Goal: Communication & Community: Answer question/provide support

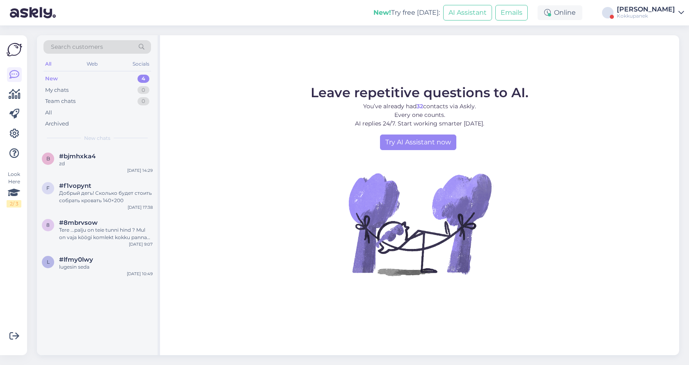
click at [656, 16] on div "Kokkupanek" at bounding box center [646, 16] width 58 height 7
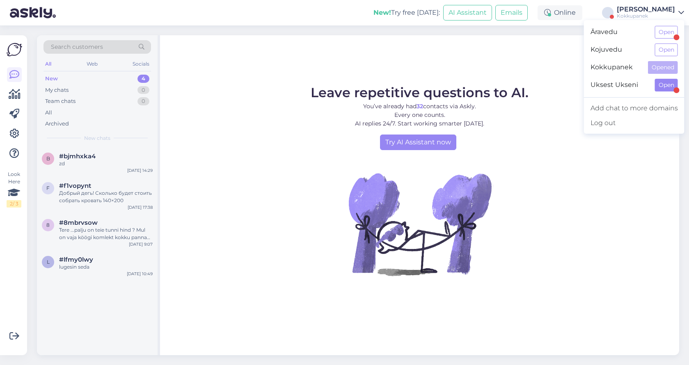
click at [662, 86] on button "Open" at bounding box center [666, 85] width 23 height 13
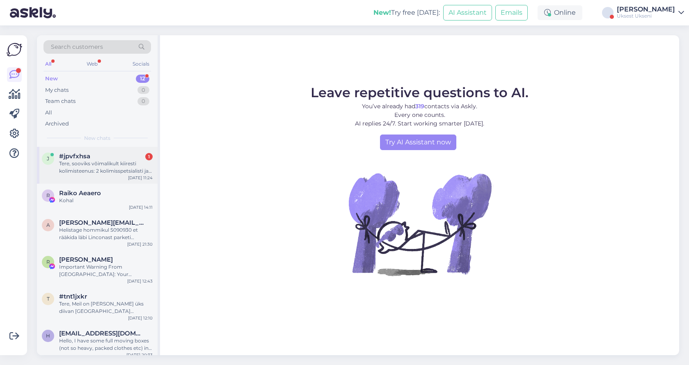
click at [103, 161] on div "Tere, sooviks võimalikult kiiresti kolimisteenus: 2 kolimisspetsialisti ja furg…" at bounding box center [106, 167] width 94 height 15
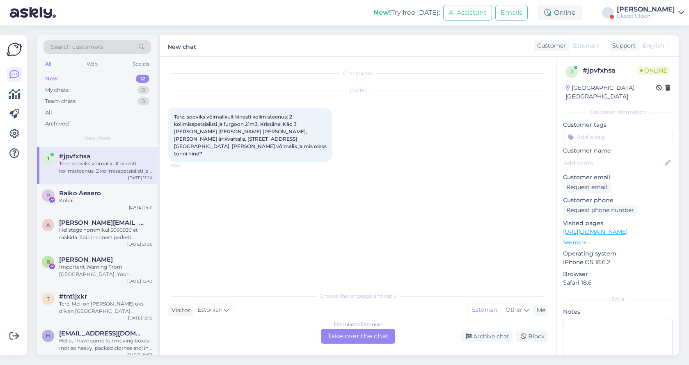
click at [321, 308] on div "Visitor Estonian Me Estonian Other" at bounding box center [358, 310] width 380 height 11
click at [346, 336] on div "Estonian to Estonian Take over the chat" at bounding box center [358, 336] width 74 height 15
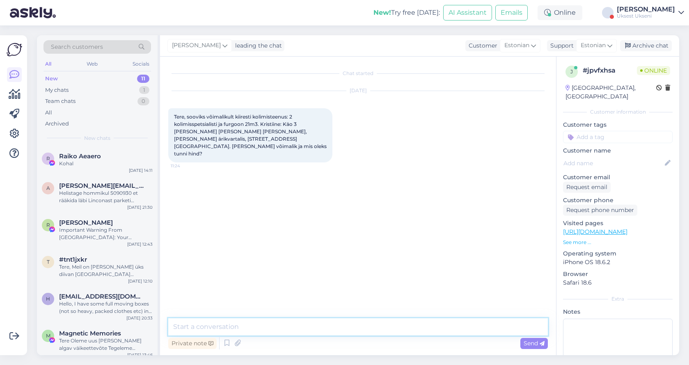
click at [263, 325] on textarea at bounding box center [358, 327] width 380 height 17
type textarea "Tere"
type textarea "G"
type textarea "Aga mis töömaht täpsemalt on? Korrused"
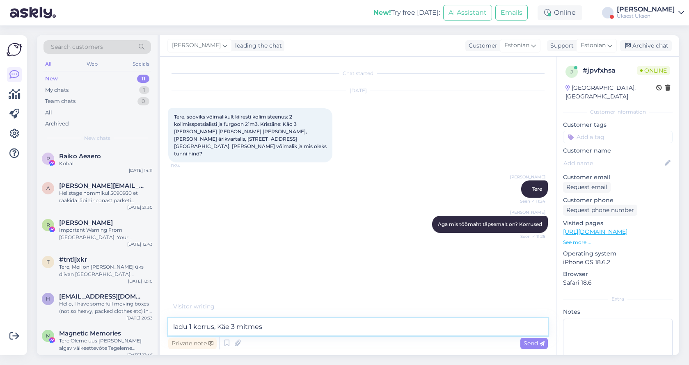
type textarea "ladu 1 korrus, Käe 3 mitmes?"
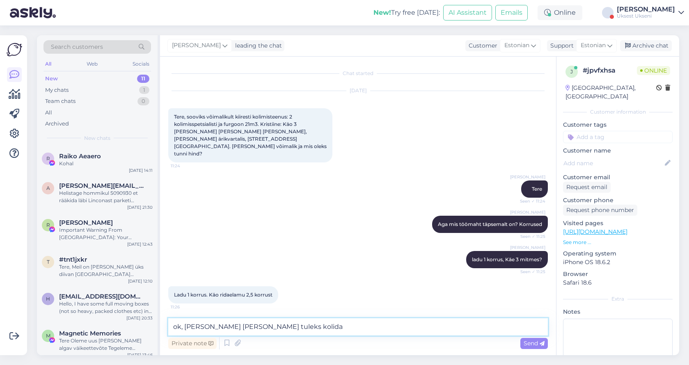
type textarea "ok, [PERSON_NAME] [PERSON_NAME] tuleks kolida?"
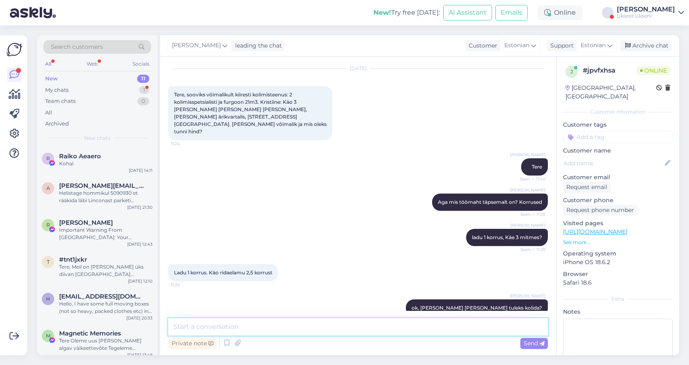
scroll to position [72, 0]
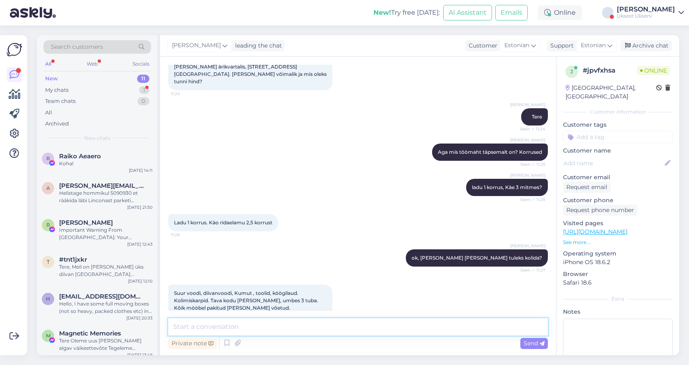
click at [243, 332] on textarea at bounding box center [358, 327] width 380 height 17
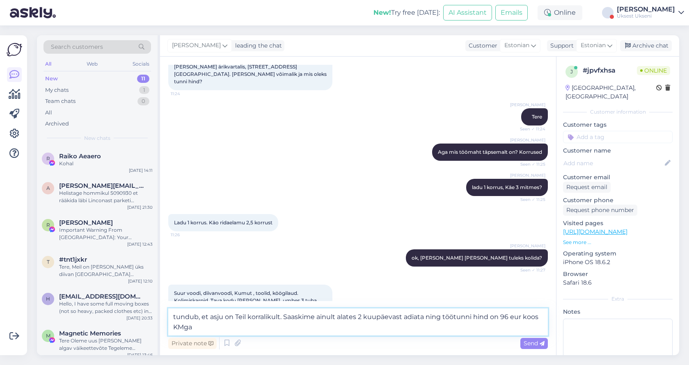
drag, startPoint x: 211, startPoint y: 328, endPoint x: 169, endPoint y: 314, distance: 44.5
click at [169, 314] on textarea "tundub, et asju on Teil korralikult. Saaskime ainult alates 2 kuupäevast adiata…" at bounding box center [358, 322] width 380 height 27
click at [210, 327] on textarea "tundub, et asju on Teil korralikult. Saaskime ainult alates 2 kuupäevast adiata…" at bounding box center [358, 322] width 380 height 27
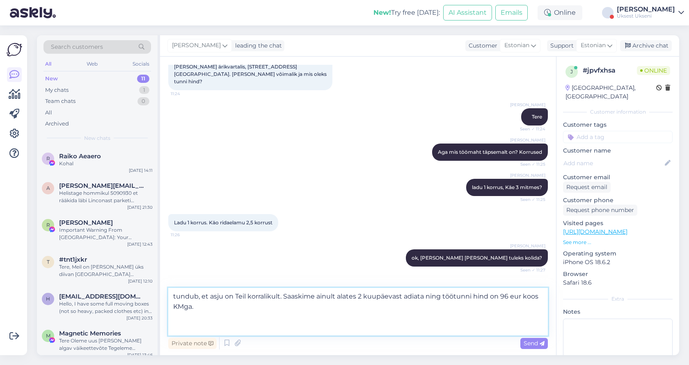
drag, startPoint x: 200, startPoint y: 312, endPoint x: 173, endPoint y: 294, distance: 32.5
click at [173, 294] on textarea "tundub, et asju on Teil korralikult. Saaskime ainult alates 2 kuupäevast adiata…" at bounding box center [358, 312] width 380 height 48
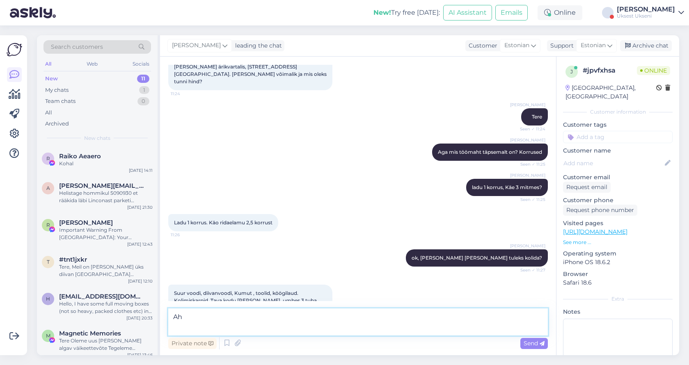
type textarea "A"
type textarea "Ridalemaul suurem mööbel asub 1 korrusel või läbi 2,5 korruse?"
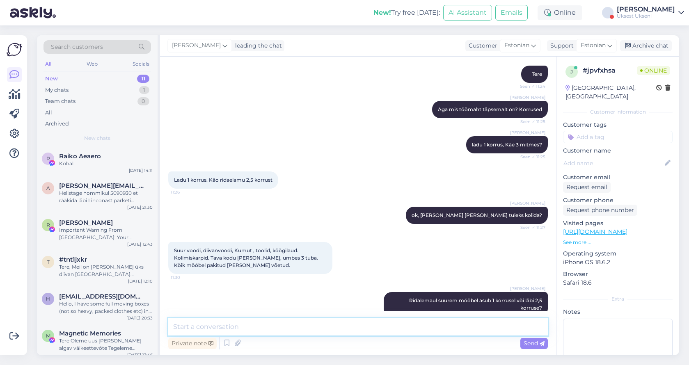
click at [245, 325] on textarea at bounding box center [358, 327] width 380 height 17
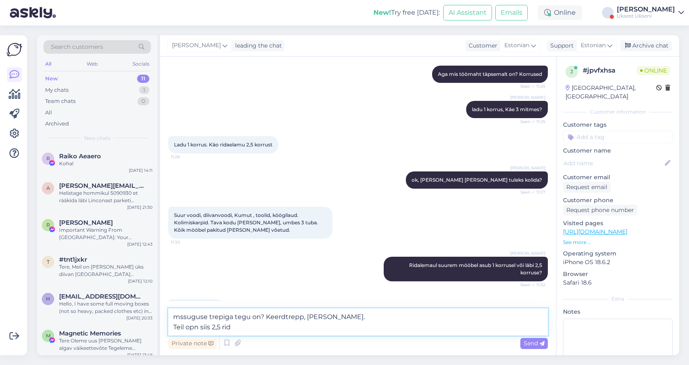
click at [192, 326] on textarea "mssuguse trepiga tegu on? Keerdtrepp, [PERSON_NAME]. Teil opn siis 2,5 rid" at bounding box center [358, 322] width 380 height 27
click at [240, 330] on textarea "mssuguse trepiga tegu on? Keerdtrepp, [PERSON_NAME]. Teil on siis 2,5 rid" at bounding box center [358, 322] width 380 height 27
click at [375, 319] on textarea "mssuguse trepiga tegu on? Keerdtrepp, [PERSON_NAME]. Teil on siis 2,5 korruseli…" at bounding box center [358, 322] width 380 height 27
type textarea "mssuguse trepiga tegu on? Keerdtrepp, [PERSON_NAME]? Teil on siis 2,5 korruseli…"
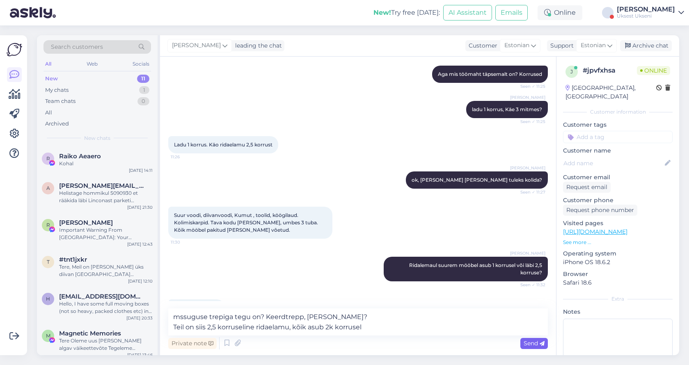
click at [536, 347] on span "Send" at bounding box center [534, 343] width 21 height 7
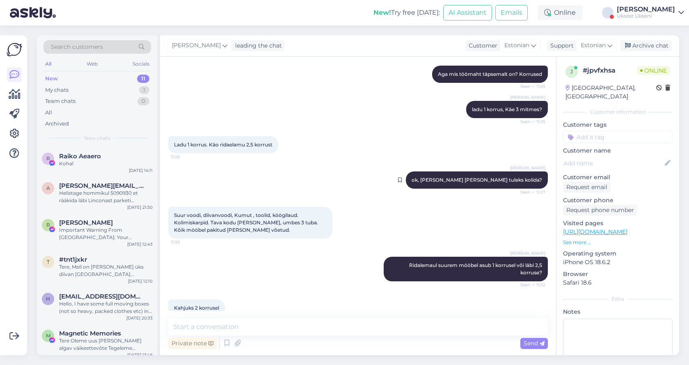
scroll to position [193, 0]
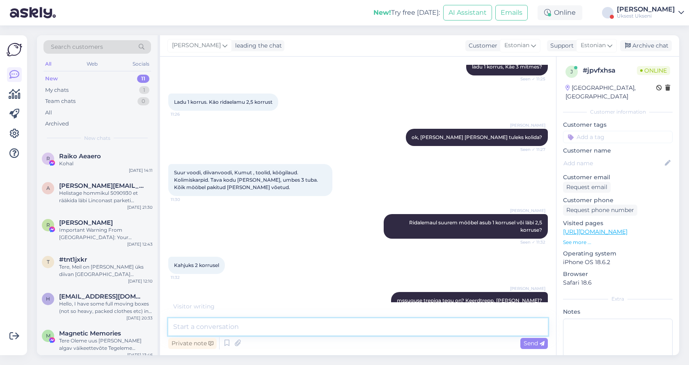
click at [239, 328] on textarea at bounding box center [358, 327] width 380 height 17
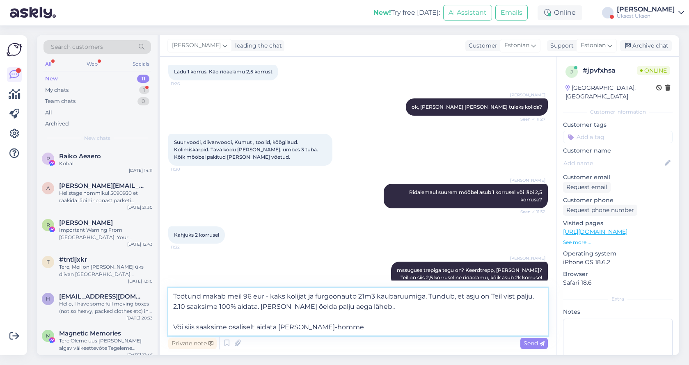
scroll to position [266, 0]
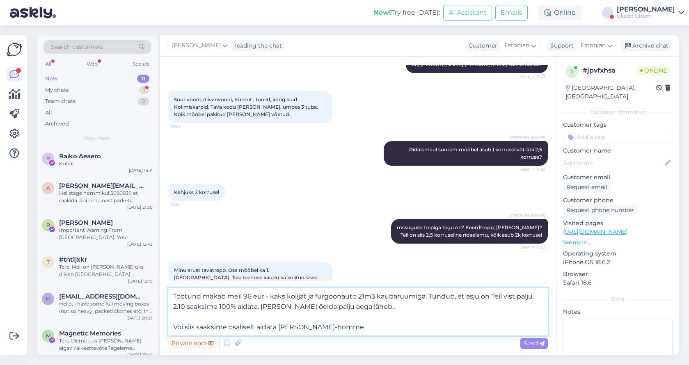
drag, startPoint x: 331, startPoint y: 326, endPoint x: 159, endPoint y: 296, distance: 174.3
click at [159, 296] on div "Search customers All Web Socials New 11 My chats 1 Team chats 0 All Archived Ne…" at bounding box center [358, 195] width 642 height 320
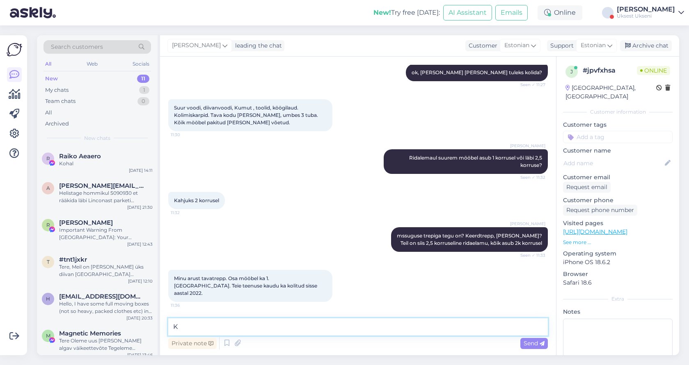
scroll to position [236, 0]
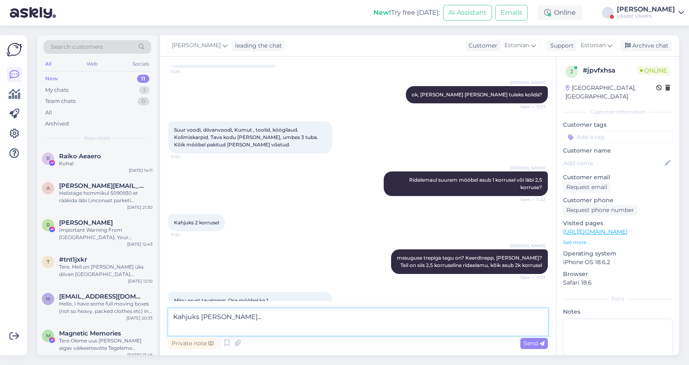
paste textarea "Töötund makab meil 96 eur - kaks kolijat ja furgoonauto 21m3 kaubaruumiga. Tund…"
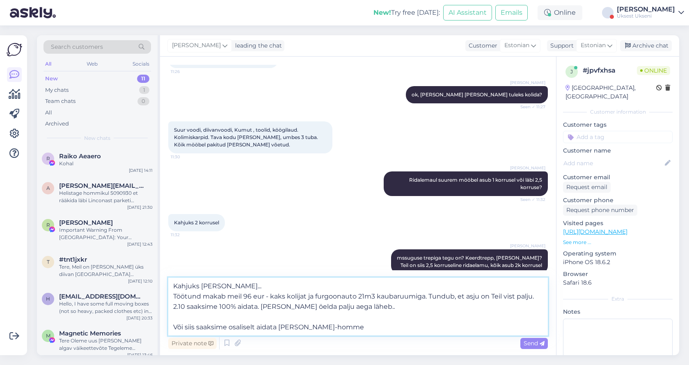
click at [264, 295] on textarea "Kahjuks [PERSON_NAME]... Töötund makab meil 96 eur - kaks kolijat ja furgoonaut…" at bounding box center [358, 307] width 380 height 58
click at [404, 310] on textarea "Kahjuks [PERSON_NAME]... Töötund makab meil 96 eur koos KMga - kaks kolijat ja …" at bounding box center [358, 307] width 380 height 58
type textarea "Kahjuks [PERSON_NAME]... Töötund makab meil 96 eur koos KMga - kaks kolijat ja …"
click at [534, 344] on span "Send" at bounding box center [534, 343] width 21 height 7
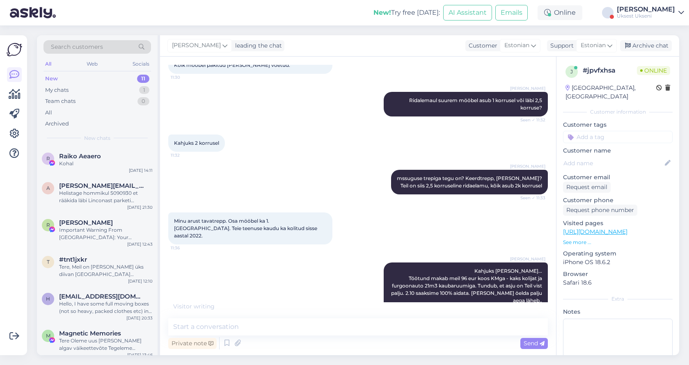
scroll to position [351, 0]
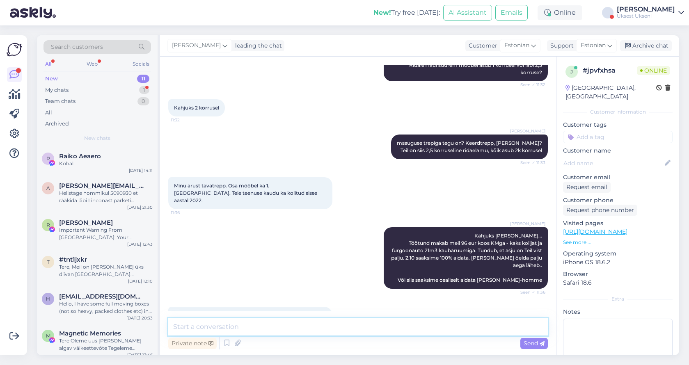
click at [269, 331] on textarea at bounding box center [358, 327] width 380 height 17
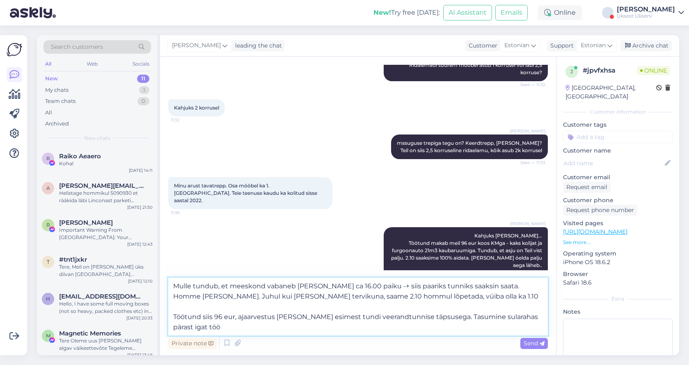
type textarea "Mulle tundub, et meeskond vabaneb [PERSON_NAME] ca 16.00 paiku -+ siis paariks …"
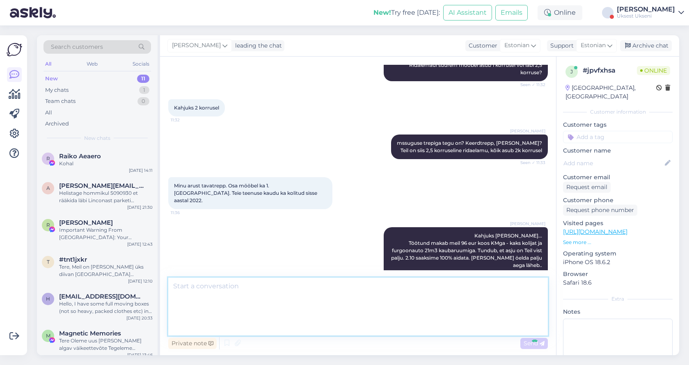
scroll to position [438, 0]
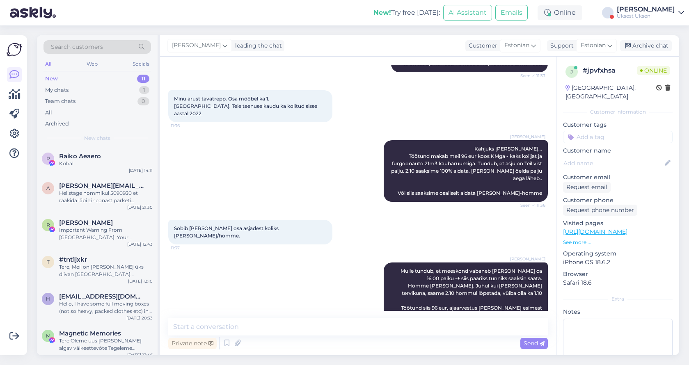
click at [569, 239] on p "See more ..." at bounding box center [618, 242] width 110 height 7
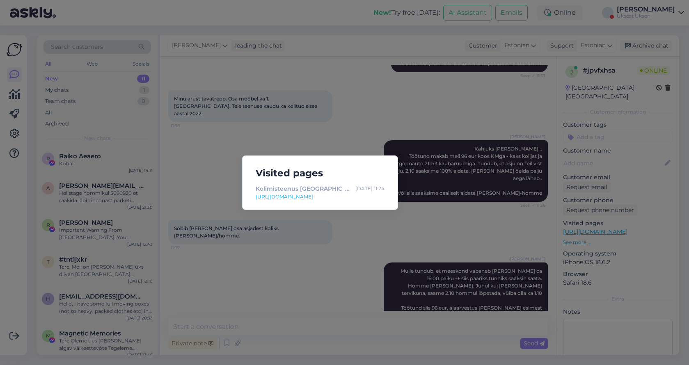
click at [354, 124] on div "Visited pages Kolimisteenus [GEOGRAPHIC_DATA]. Abi kolimisel 7 päeva nädalas. […" at bounding box center [344, 182] width 689 height 365
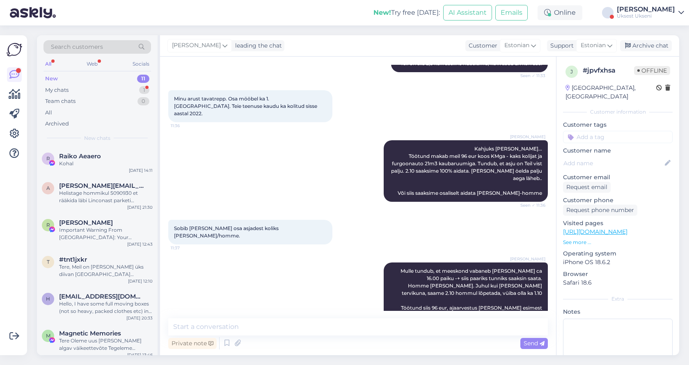
scroll to position [480, 0]
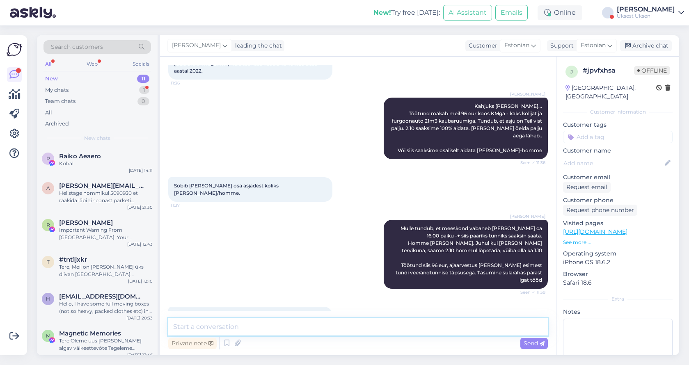
click at [233, 328] on textarea at bounding box center [358, 327] width 380 height 17
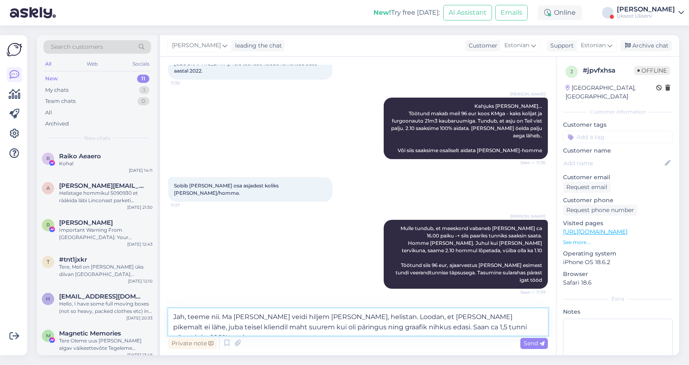
type textarea "Jah, teeme nii. Ma [PERSON_NAME] veidi hiljem [PERSON_NAME], helistan. Loodan, …"
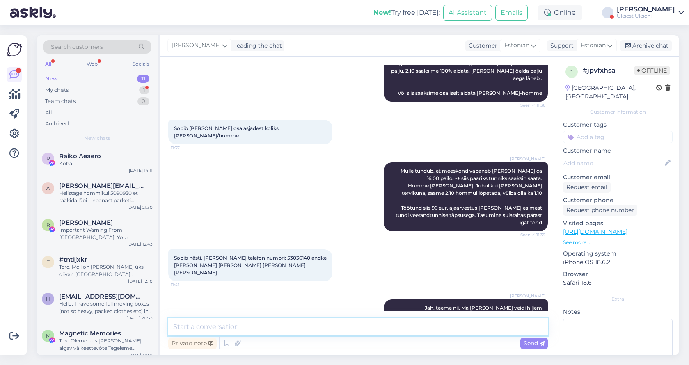
scroll to position [573, 0]
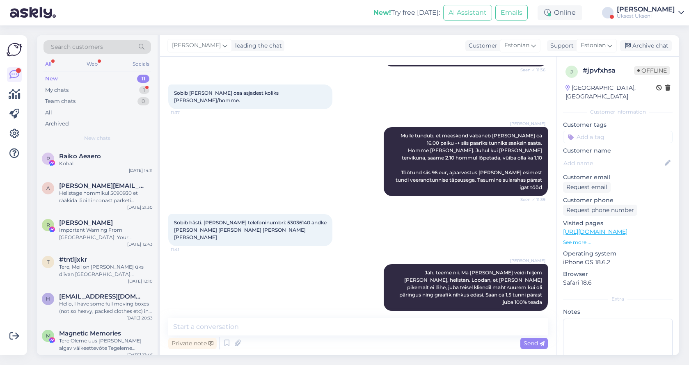
click at [290, 220] on span "Sobib hästi. [PERSON_NAME] telefoninumbri: 53036140 andke [PERSON_NAME] [PERSON…" at bounding box center [251, 230] width 154 height 21
copy span "53036140"
